Goal: Task Accomplishment & Management: Use online tool/utility

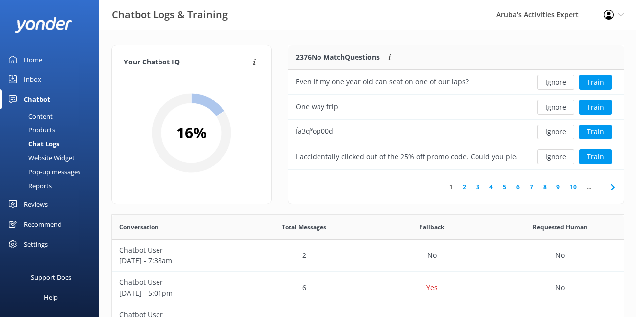
scroll to position [348, 512]
click at [32, 59] on div "Home" at bounding box center [33, 60] width 18 height 20
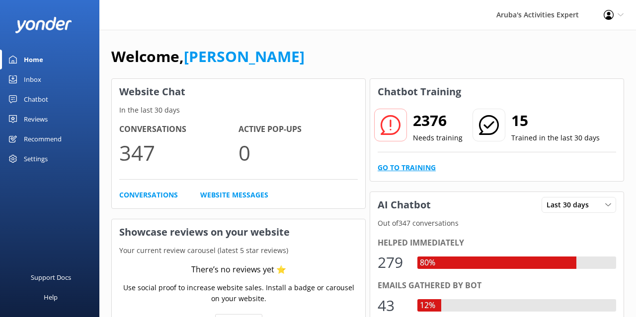
click at [405, 170] on link "Go to Training" at bounding box center [407, 167] width 58 height 11
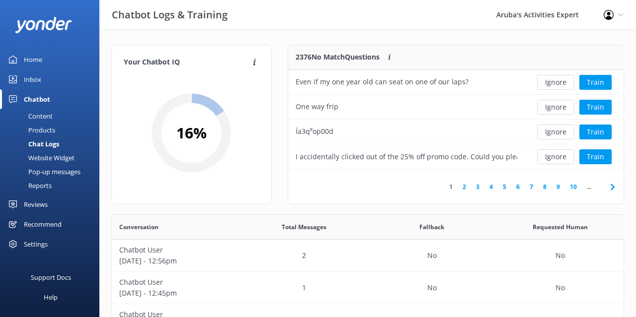
click at [462, 182] on link "2" at bounding box center [463, 186] width 13 height 9
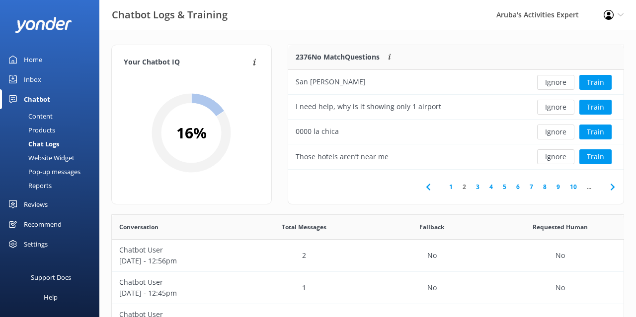
click at [478, 186] on link "3" at bounding box center [477, 186] width 13 height 9
